Goal: Communication & Community: Ask a question

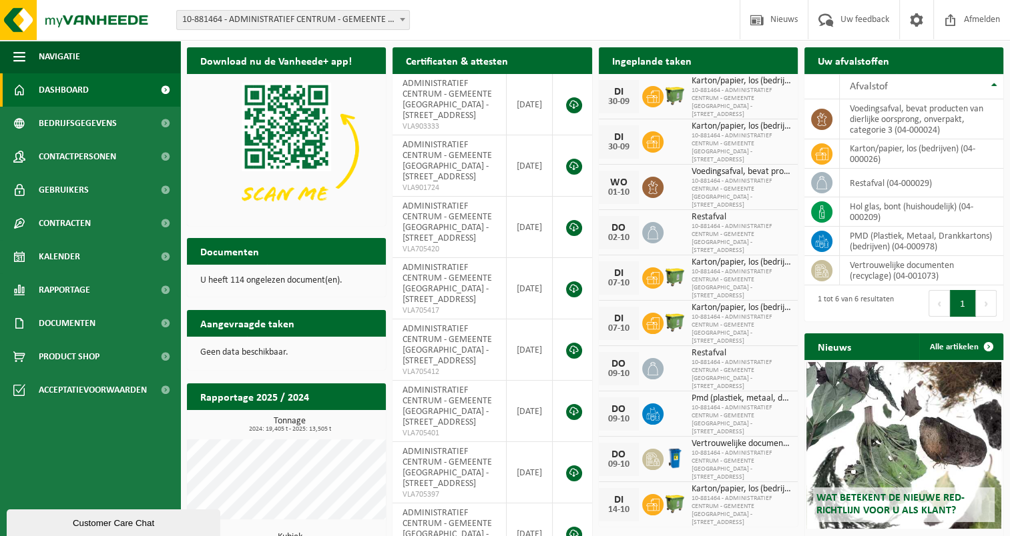
click at [165, 88] on span at bounding box center [165, 89] width 30 height 33
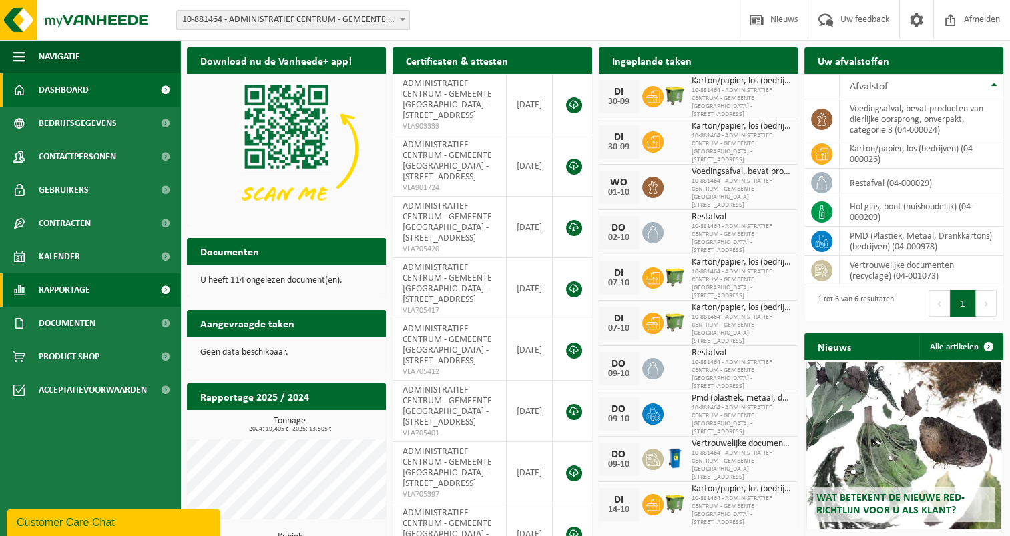
click at [165, 291] on span at bounding box center [165, 290] width 30 height 33
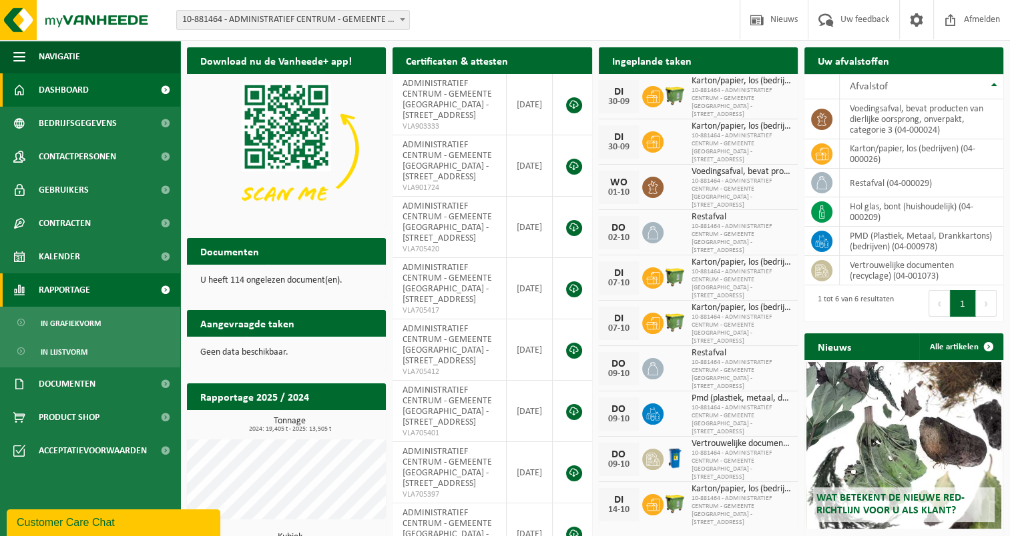
click at [59, 292] on span "Rapportage" at bounding box center [64, 290] width 51 height 33
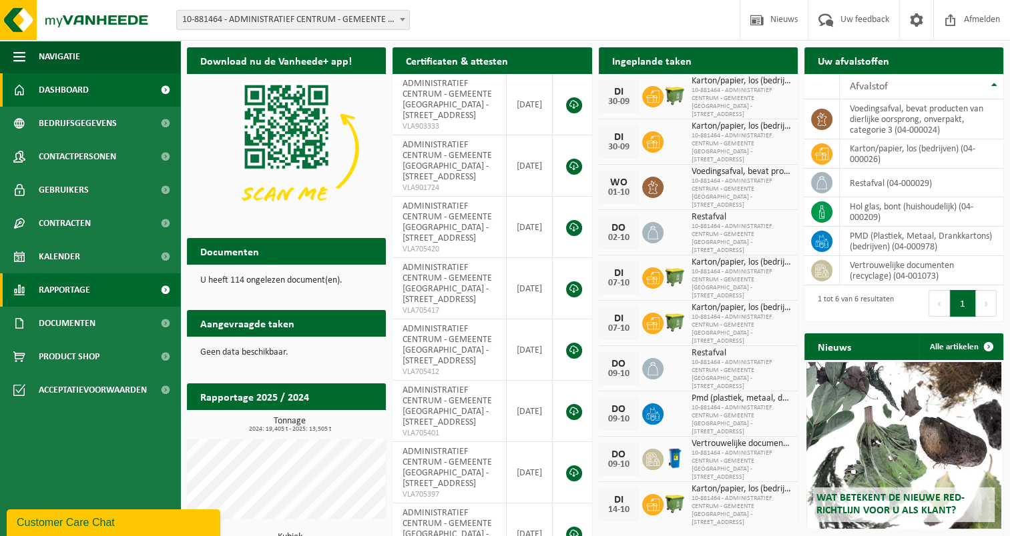
click at [167, 286] on span at bounding box center [165, 290] width 30 height 33
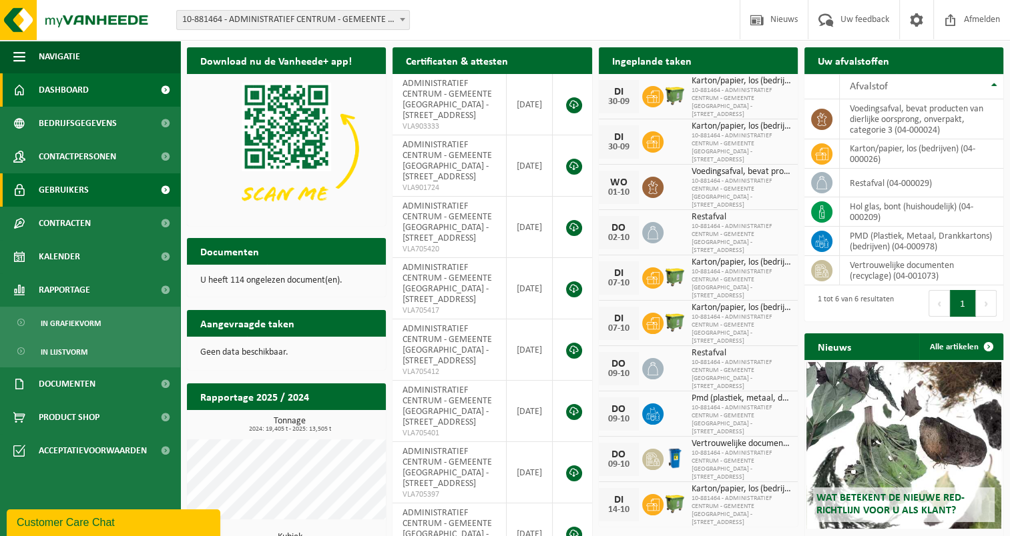
click at [161, 190] on span at bounding box center [165, 189] width 30 height 33
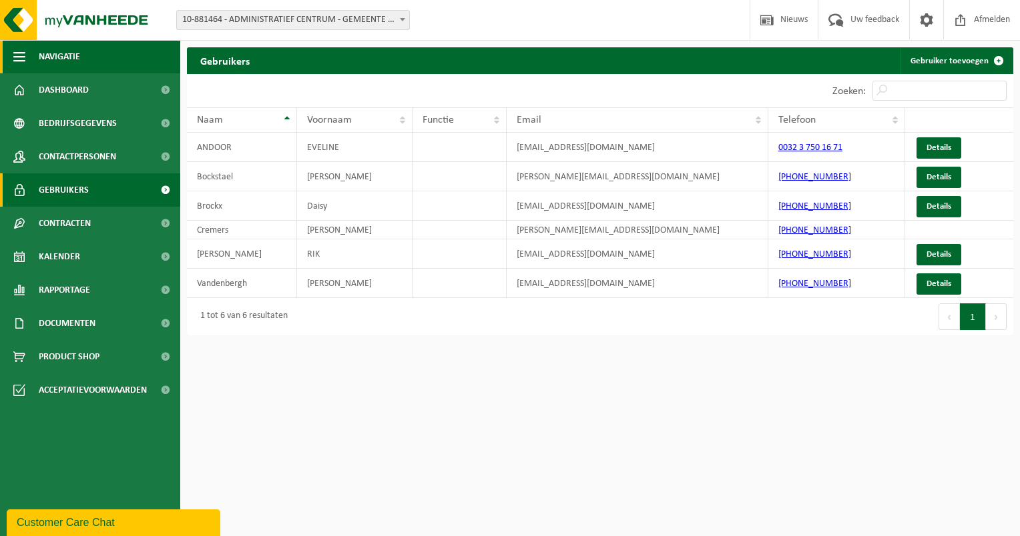
click at [17, 56] on span "button" at bounding box center [19, 56] width 12 height 33
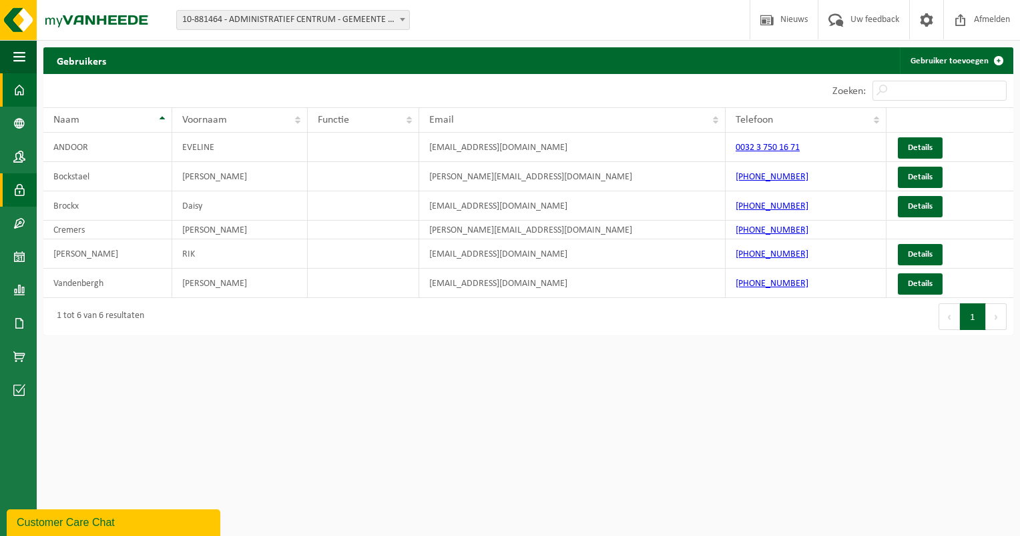
click at [19, 83] on span at bounding box center [19, 89] width 12 height 33
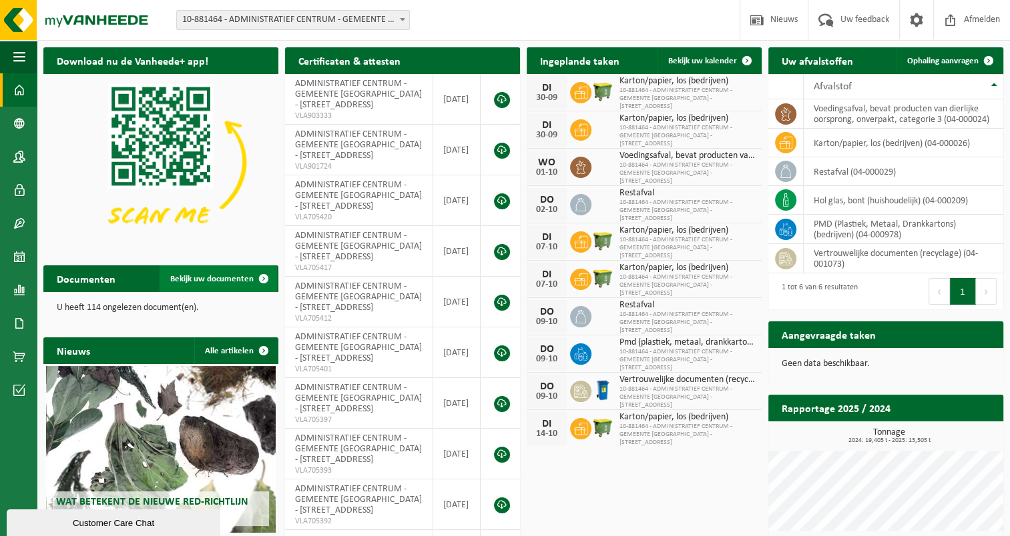
click at [262, 276] on span at bounding box center [263, 279] width 27 height 27
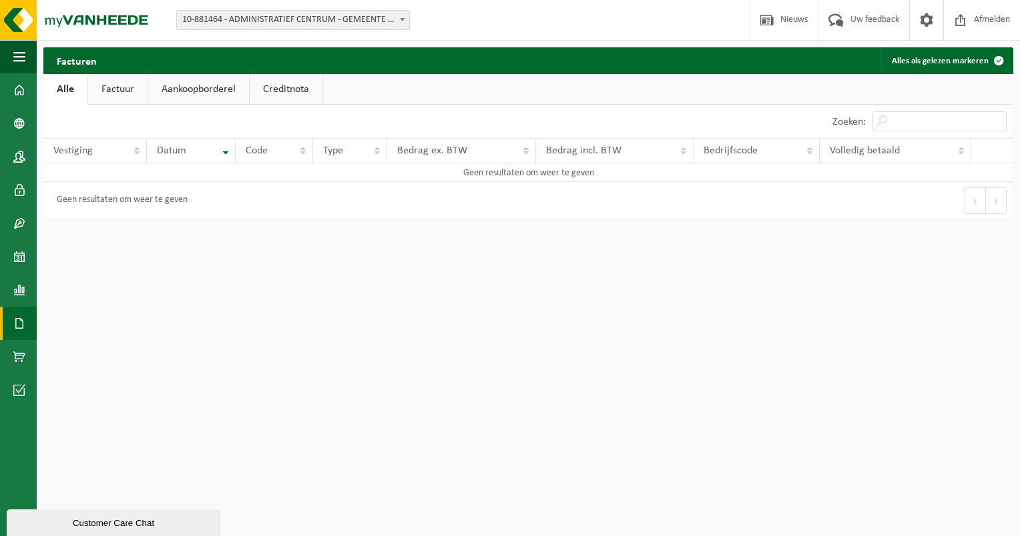
click at [143, 86] on link "Factuur" at bounding box center [117, 89] width 59 height 31
click at [198, 89] on link "Aankoopborderel" at bounding box center [199, 89] width 101 height 31
click at [286, 93] on link "Creditnota" at bounding box center [292, 89] width 73 height 31
click at [56, 91] on link "Alle" at bounding box center [64, 89] width 43 height 31
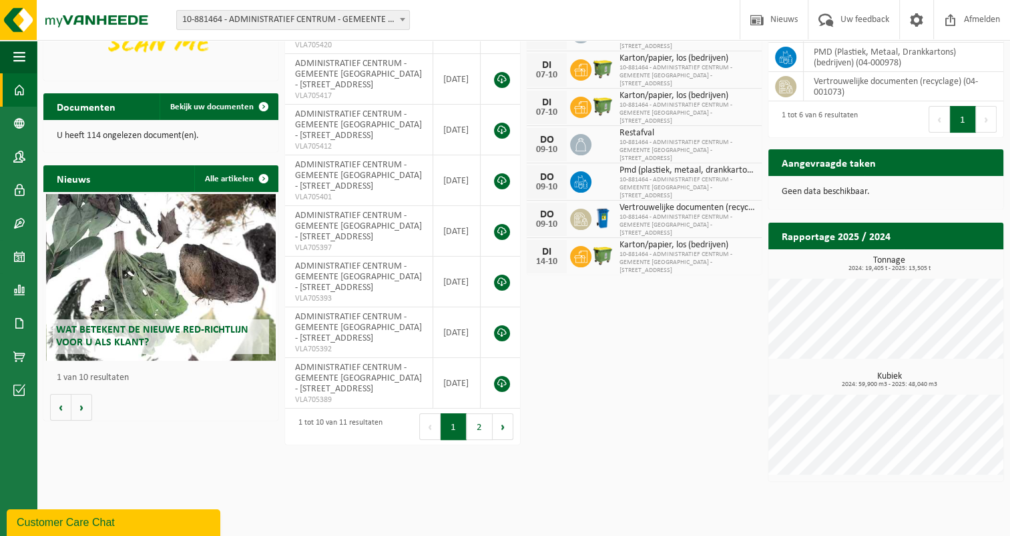
scroll to position [192, 0]
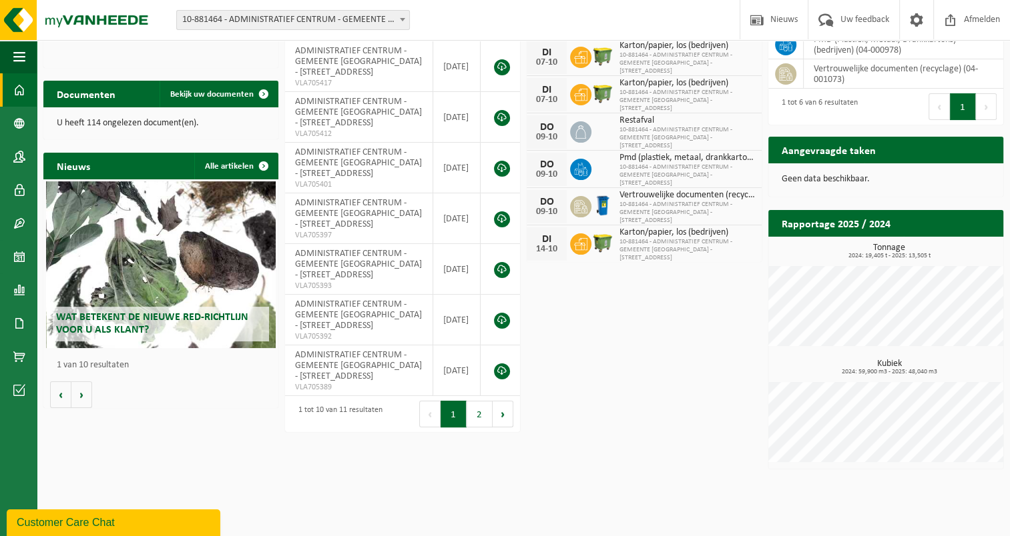
click at [64, 524] on div "Customer Care Chat" at bounding box center [114, 523] width 194 height 16
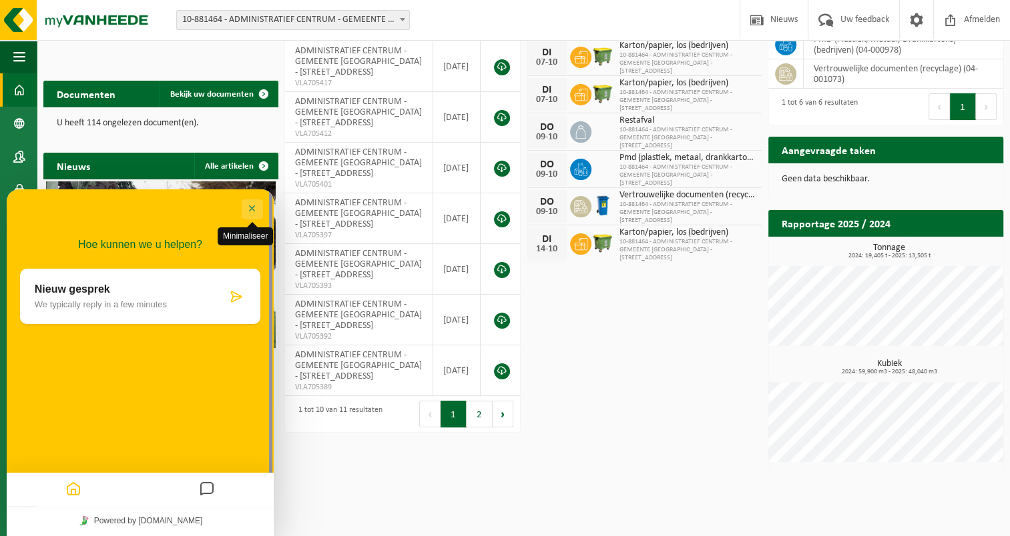
click at [257, 200] on button "Minimaliseer" at bounding box center [252, 210] width 21 height 20
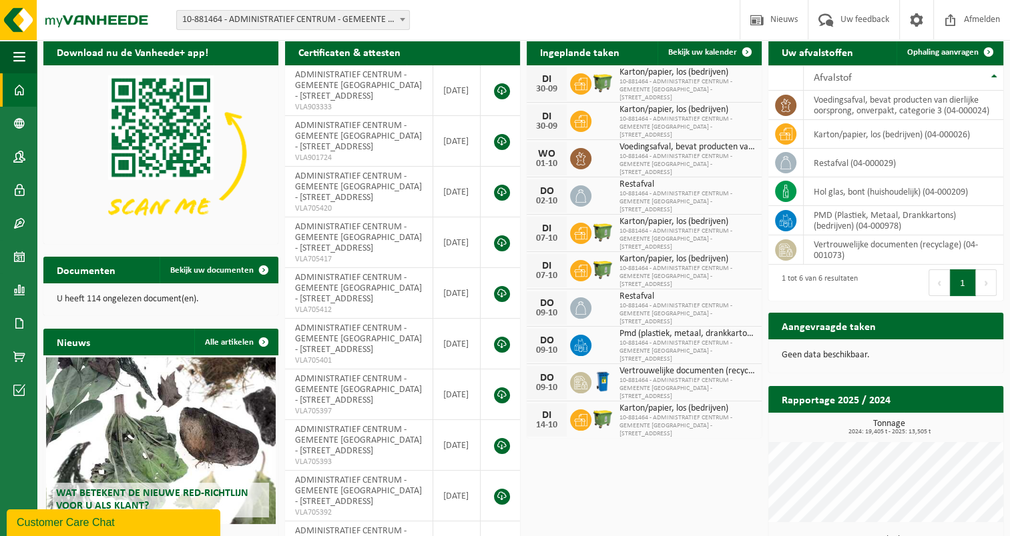
scroll to position [0, 0]
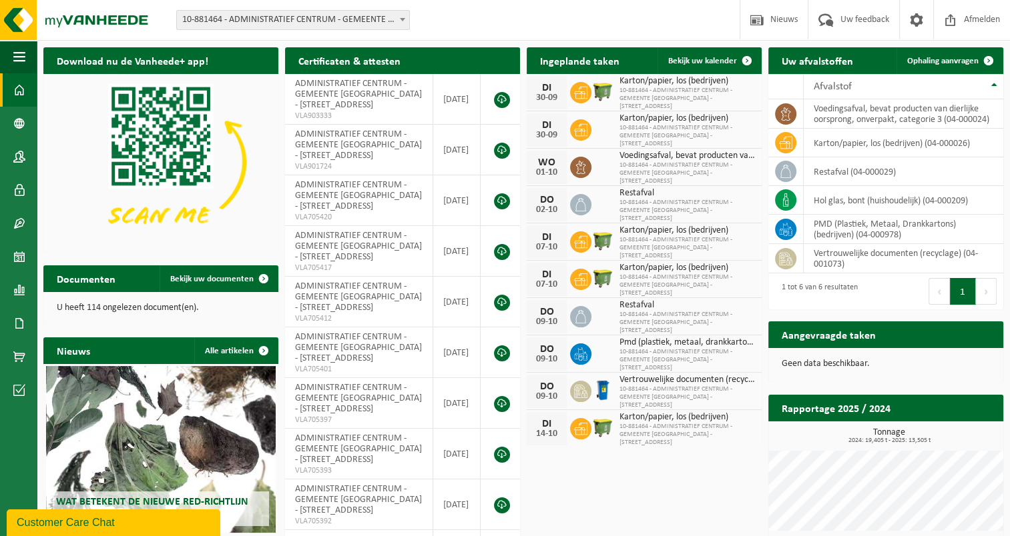
click at [645, 375] on span "Vertrouwelijke documenten (recyclage)" at bounding box center [686, 380] width 135 height 11
click at [781, 260] on icon at bounding box center [785, 258] width 13 height 13
click at [874, 246] on td "vertrouwelijke documenten (recyclage) (04-001073)" at bounding box center [903, 258] width 200 height 29
click at [990, 63] on span at bounding box center [988, 60] width 27 height 27
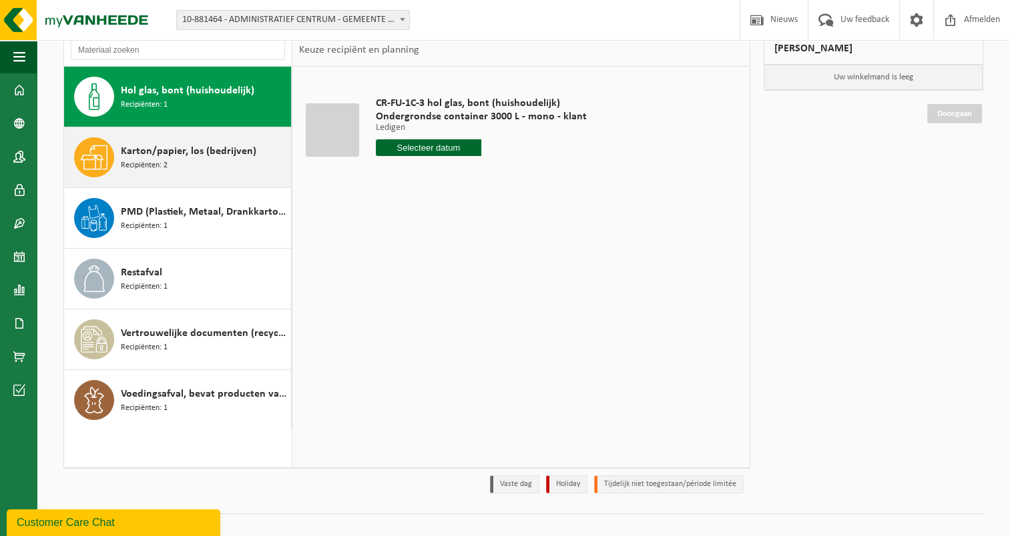
scroll to position [115, 0]
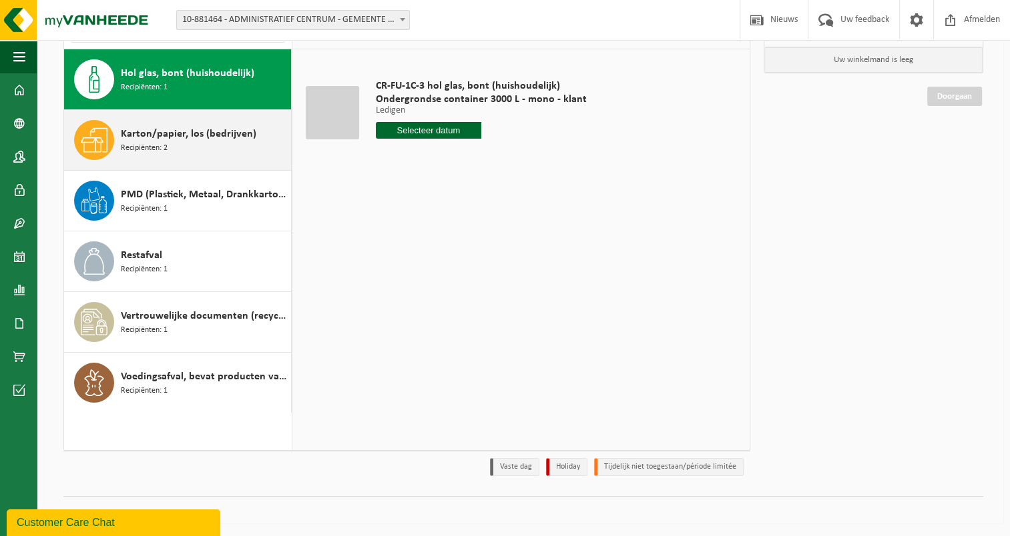
click at [207, 155] on div "Karton/papier, los (bedrijven) Recipiënten: 2" at bounding box center [204, 140] width 167 height 40
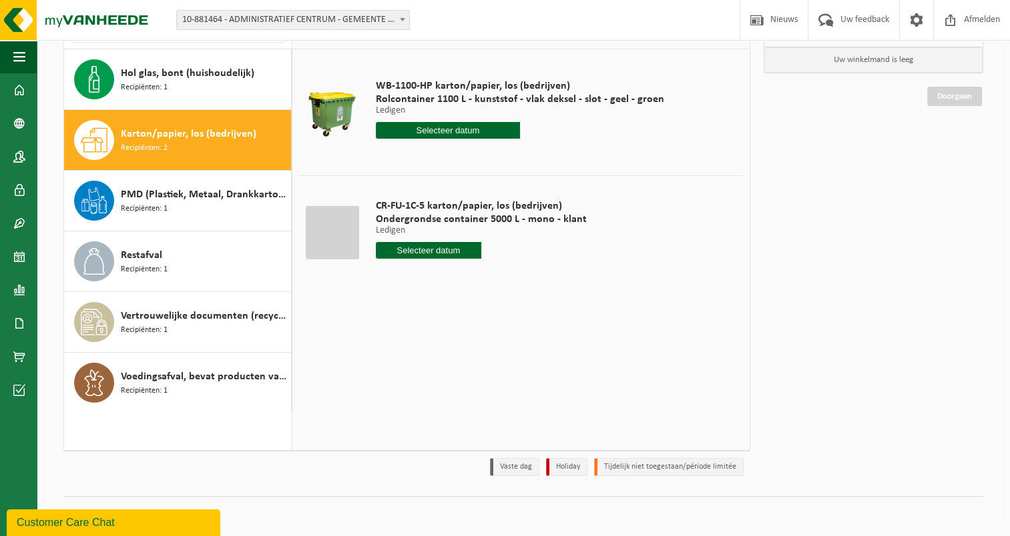
click at [446, 128] on input "text" at bounding box center [448, 130] width 144 height 17
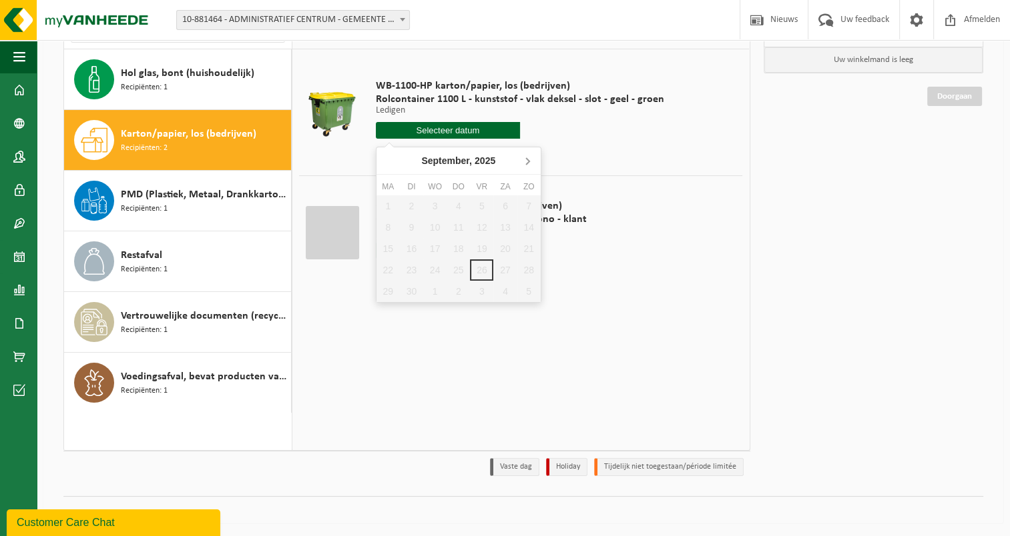
click at [530, 160] on icon at bounding box center [526, 160] width 21 height 21
click at [614, 109] on p "Ledigen" at bounding box center [520, 110] width 288 height 9
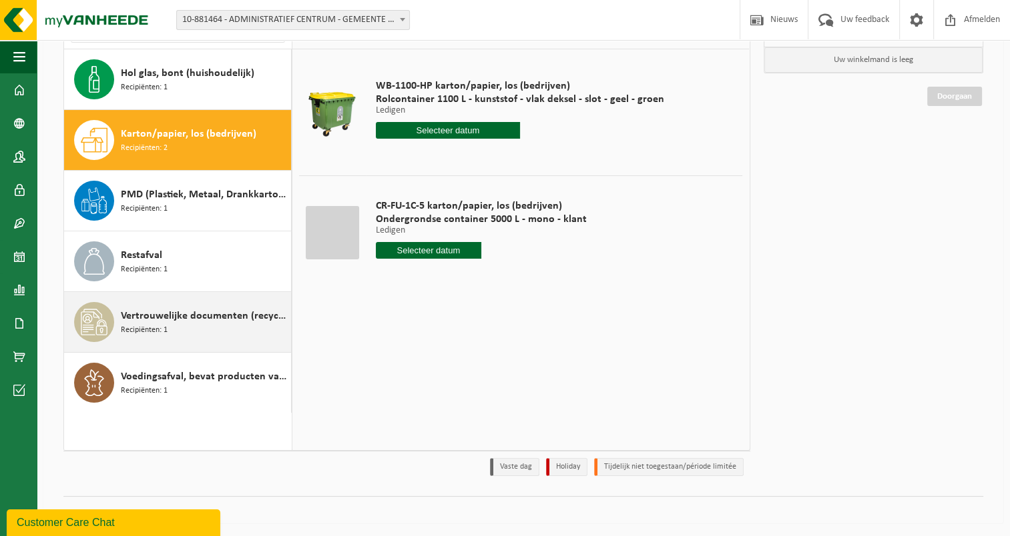
click at [169, 309] on span "Vertrouwelijke documenten (recyclage)" at bounding box center [204, 316] width 167 height 16
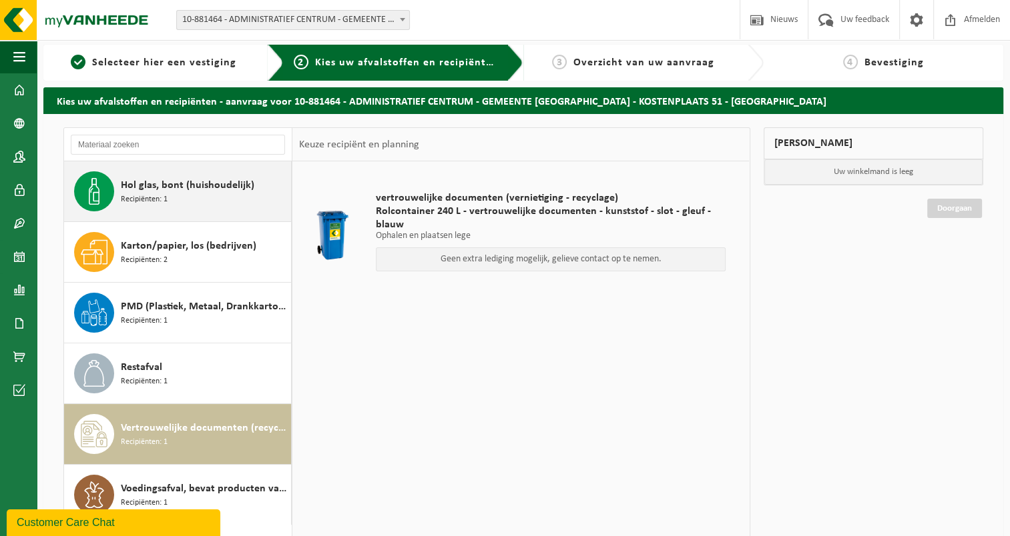
scroll to position [0, 0]
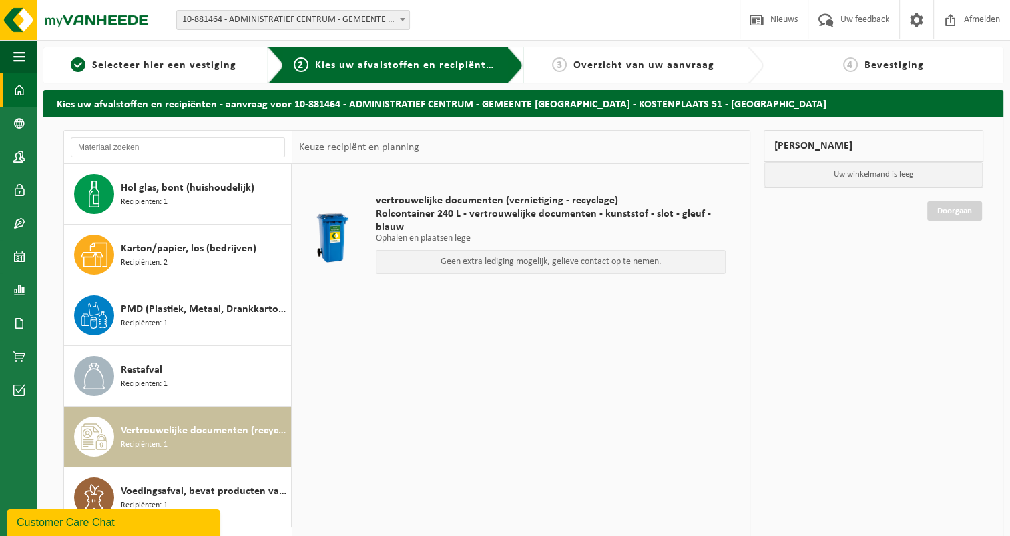
click at [11, 93] on link "Dashboard" at bounding box center [18, 89] width 37 height 33
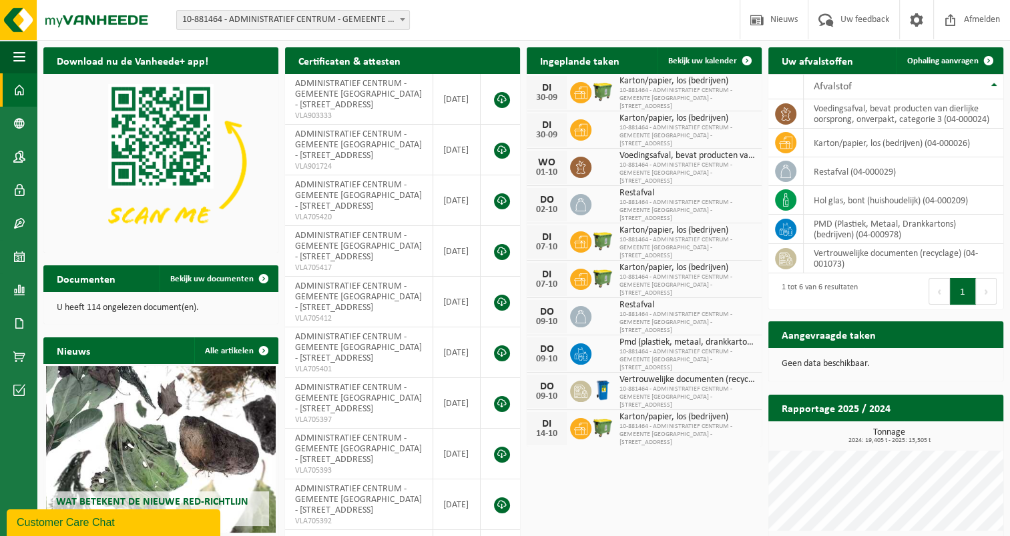
click at [83, 523] on div "Customer Care Chat" at bounding box center [114, 523] width 194 height 16
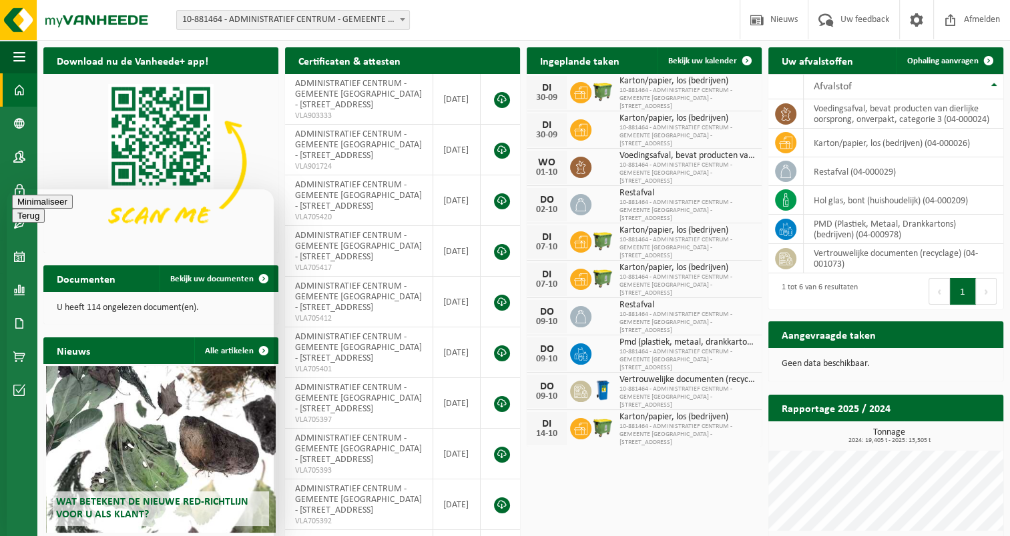
type textarea "Beste, gisteren zijn de containers voor vertrouwelijke documenten opgehaald. Er…"
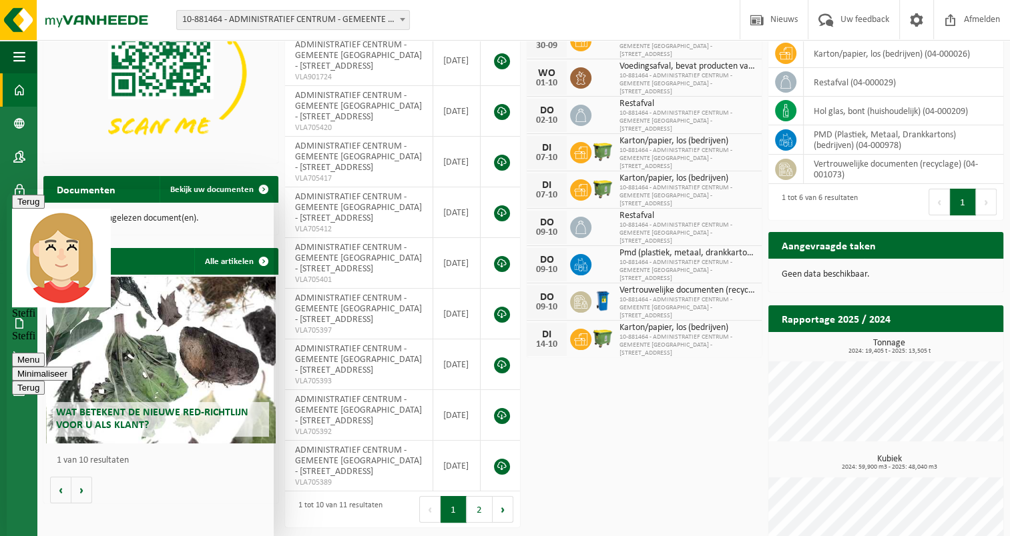
scroll to position [192, 0]
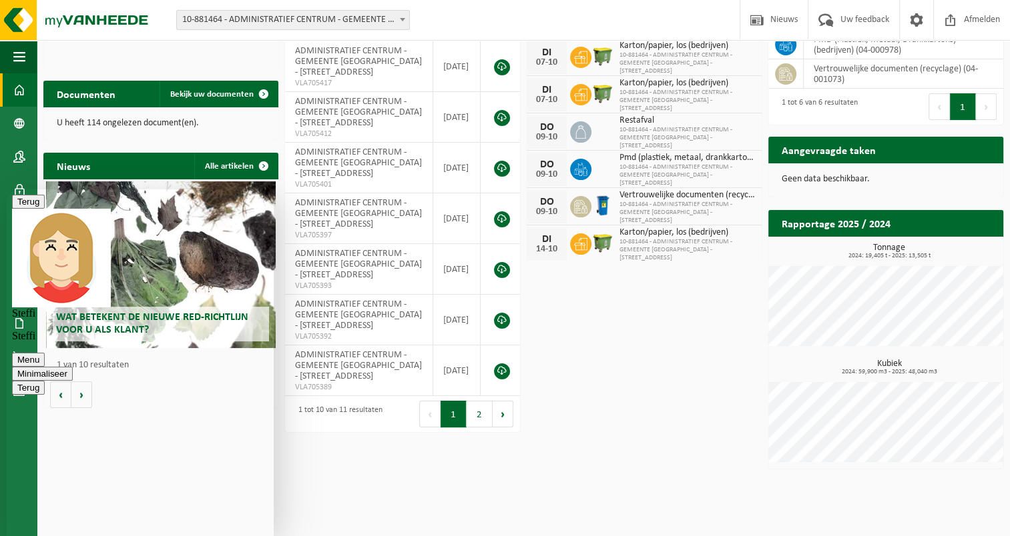
type textarea "heeft u een idee op welke dag dit zal gebeuren zodat we de containers dan kunne…"
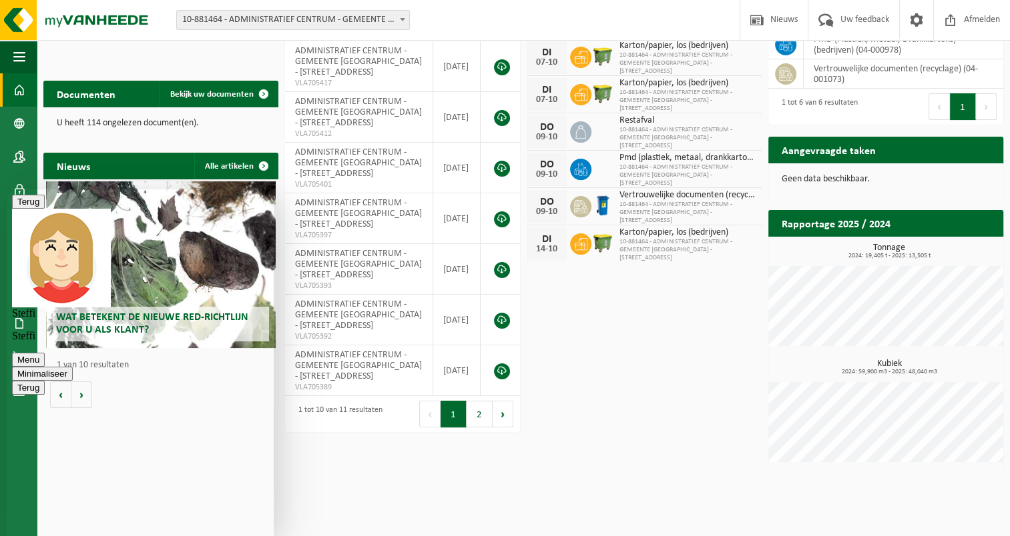
type textarea "of kan er op voorhand een seintje gegeven worden via mail of gsm?"
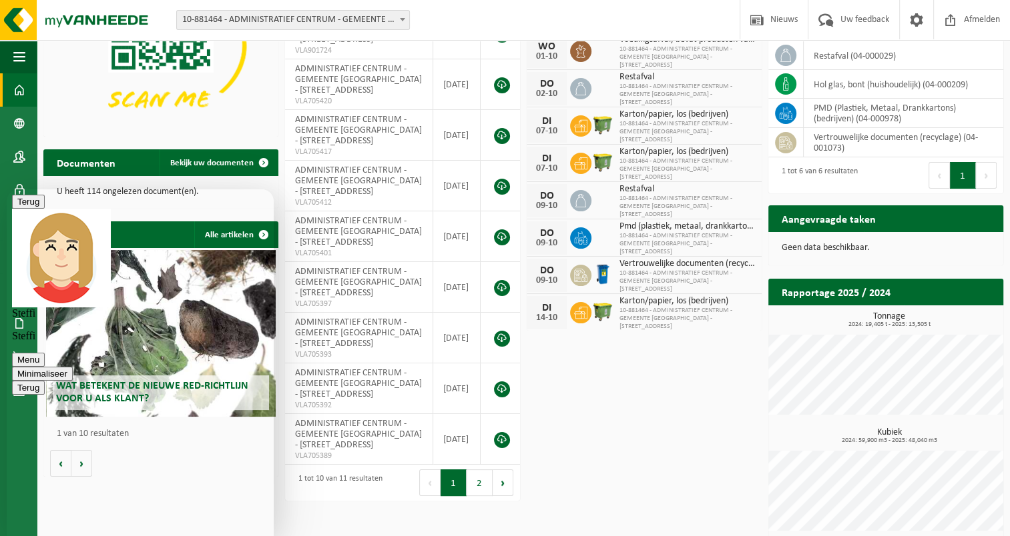
scroll to position [0, 0]
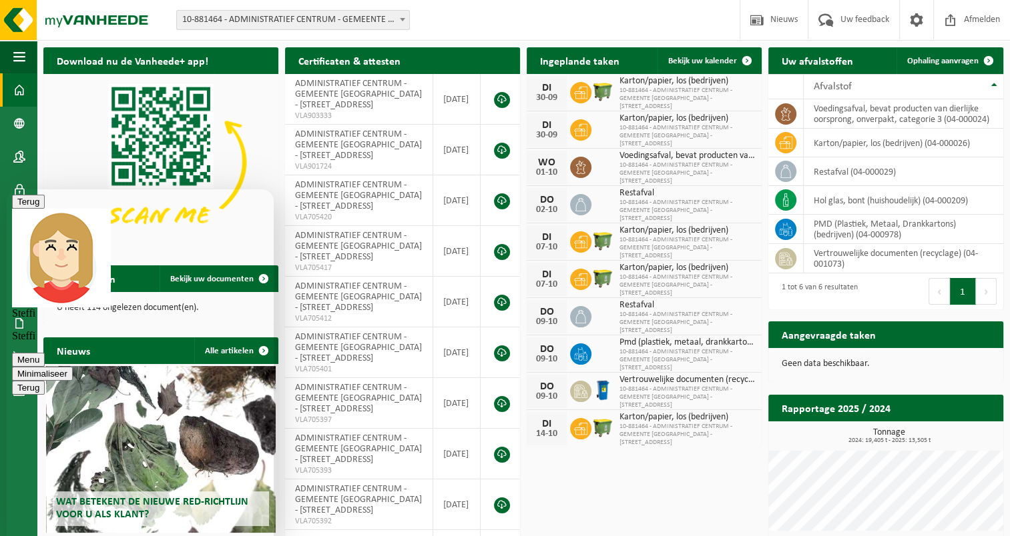
drag, startPoint x: 123, startPoint y: 501, endPoint x: 143, endPoint y: 498, distance: 20.3
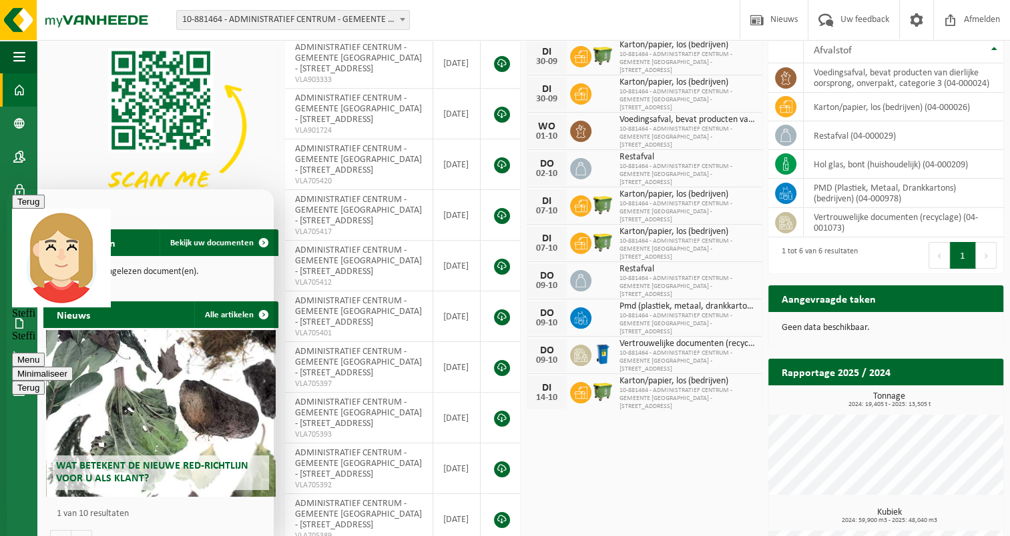
scroll to position [67, 0]
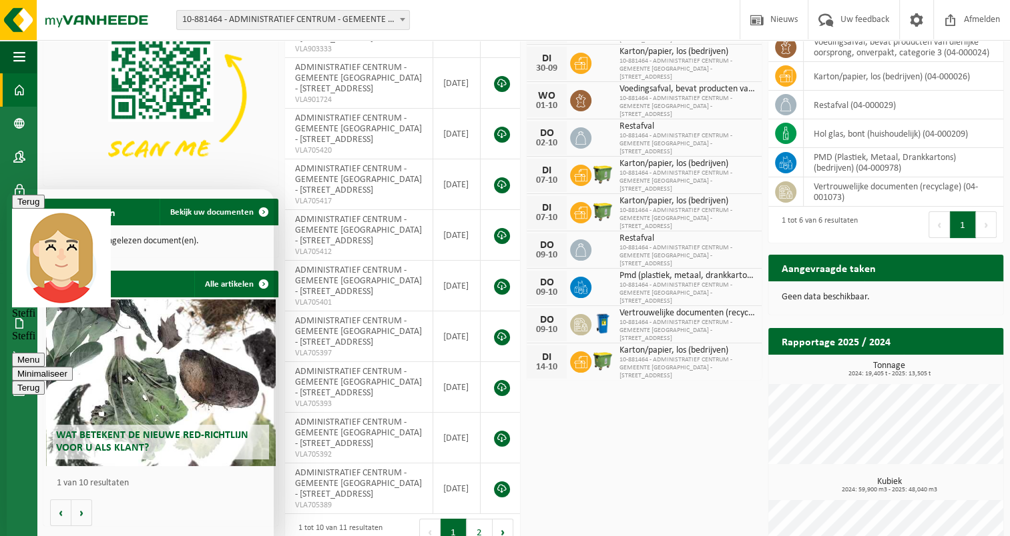
type textarea "Dat mag beide: via mail op [PERSON_NAME][EMAIL_ADDRESS][DOMAIN_NAME]. of gsm: 0…"
